Goal: Information Seeking & Learning: Find specific fact

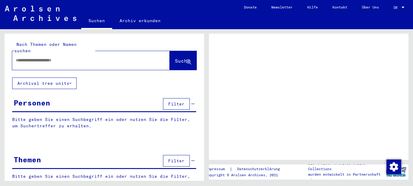
click at [28, 57] on input "text" at bounding box center [85, 60] width 139 height 6
type input "**********"
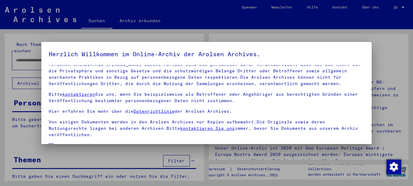
scroll to position [49, 0]
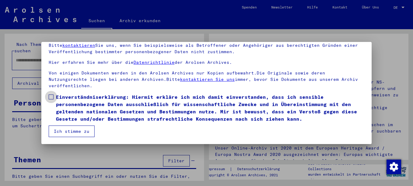
click at [52, 98] on span at bounding box center [51, 97] width 5 height 5
click at [62, 129] on button "Ich stimme zu" at bounding box center [72, 132] width 46 height 12
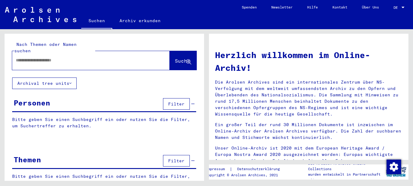
click at [53, 57] on input "text" at bounding box center [84, 60] width 136 height 6
type input "**********"
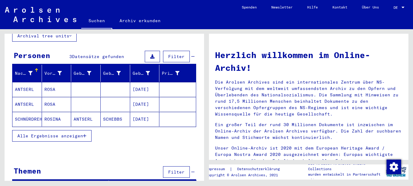
scroll to position [52, 0]
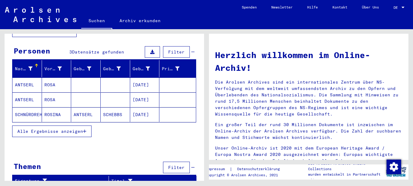
click at [26, 77] on mat-cell "ANTSERL" at bounding box center [26, 84] width 29 height 15
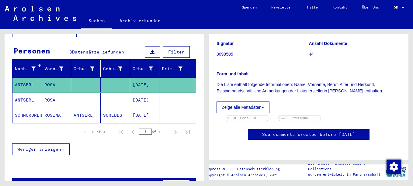
scroll to position [152, 0]
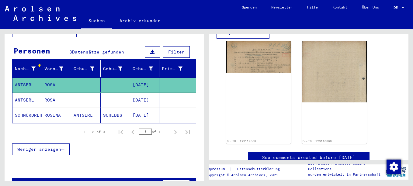
click at [25, 95] on mat-cell "ANTSERL" at bounding box center [26, 100] width 29 height 15
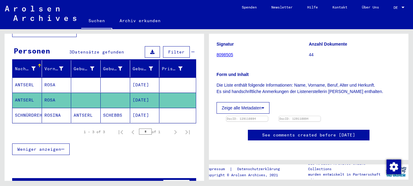
scroll to position [122, 0]
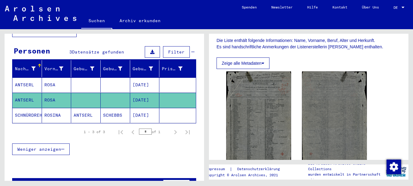
click at [18, 77] on mat-cell "ANTSERL" at bounding box center [26, 84] width 29 height 15
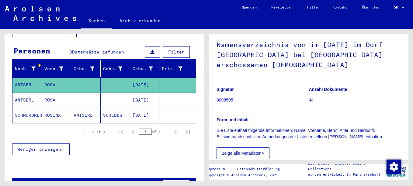
scroll to position [30, 0]
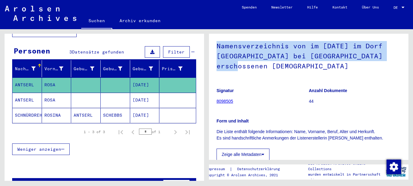
drag, startPoint x: 218, startPoint y: 52, endPoint x: 241, endPoint y: 73, distance: 31.4
click at [241, 73] on h1 "Namensverzeichnis von im [DATE] im Dorf [GEOGRAPHIC_DATA] bei [GEOGRAPHIC_DATA]…" at bounding box center [308, 55] width 184 height 47
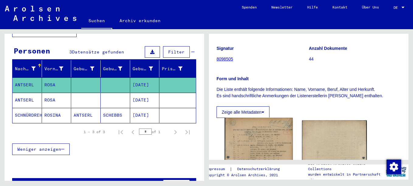
scroll to position [152, 0]
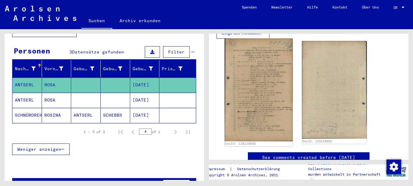
click at [253, 89] on img at bounding box center [259, 90] width 68 height 103
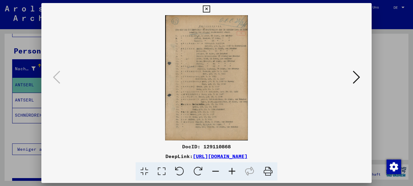
click at [208, 71] on img at bounding box center [206, 77] width 289 height 125
drag, startPoint x: 271, startPoint y: 171, endPoint x: 39, endPoint y: 153, distance: 232.2
click at [271, 171] on icon at bounding box center [268, 171] width 19 height 19
drag, startPoint x: 206, startPoint y: 6, endPoint x: 197, endPoint y: 20, distance: 16.5
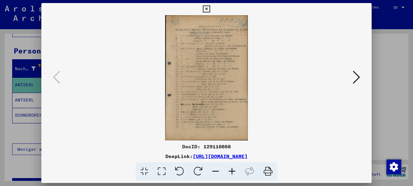
click at [206, 6] on icon at bounding box center [206, 8] width 7 height 7
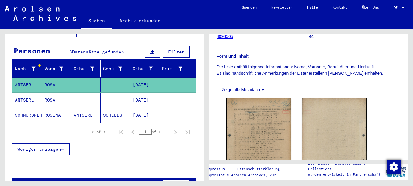
scroll to position [91, 0]
